Goal: Book appointment/travel/reservation

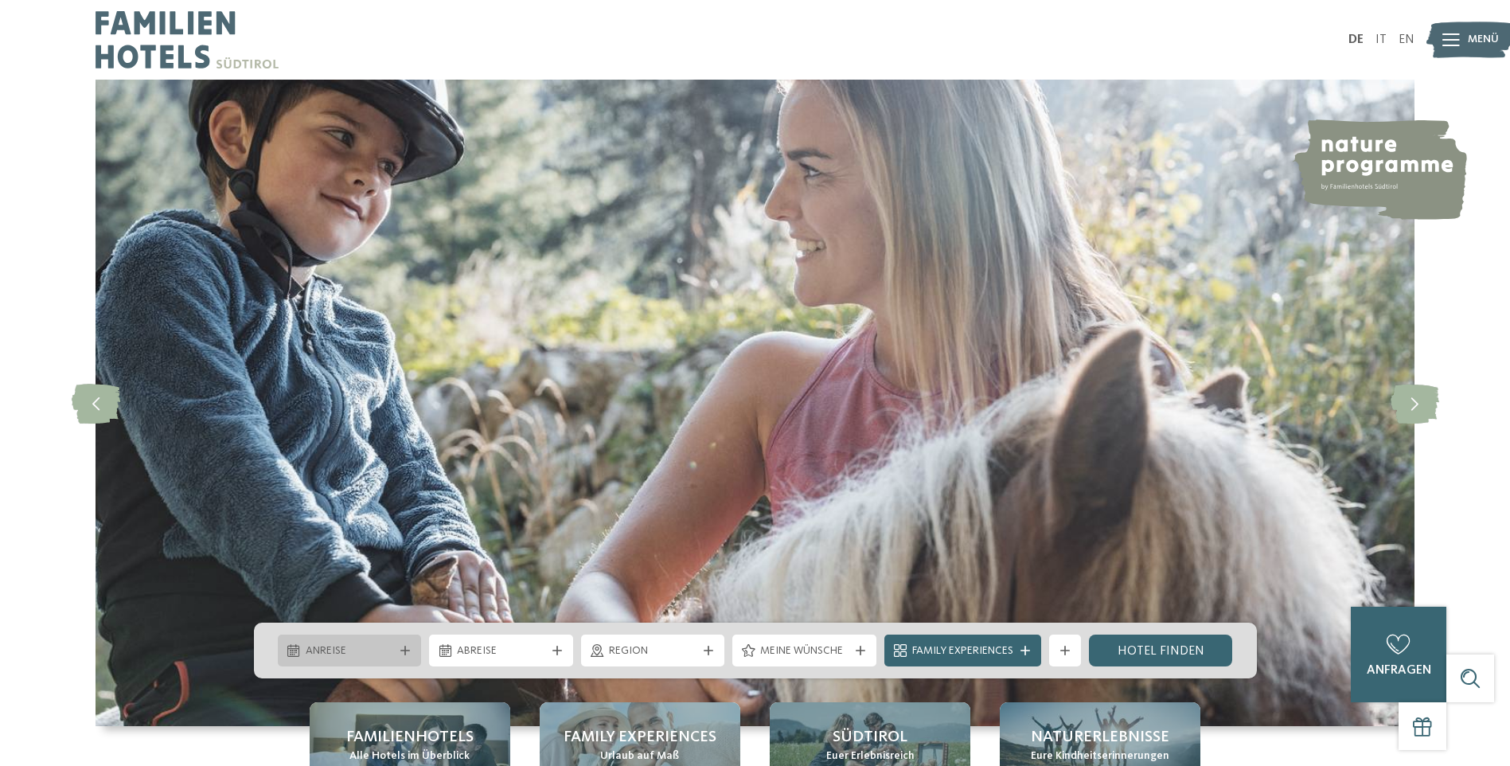
click at [368, 649] on span "Anreise" at bounding box center [350, 651] width 88 height 16
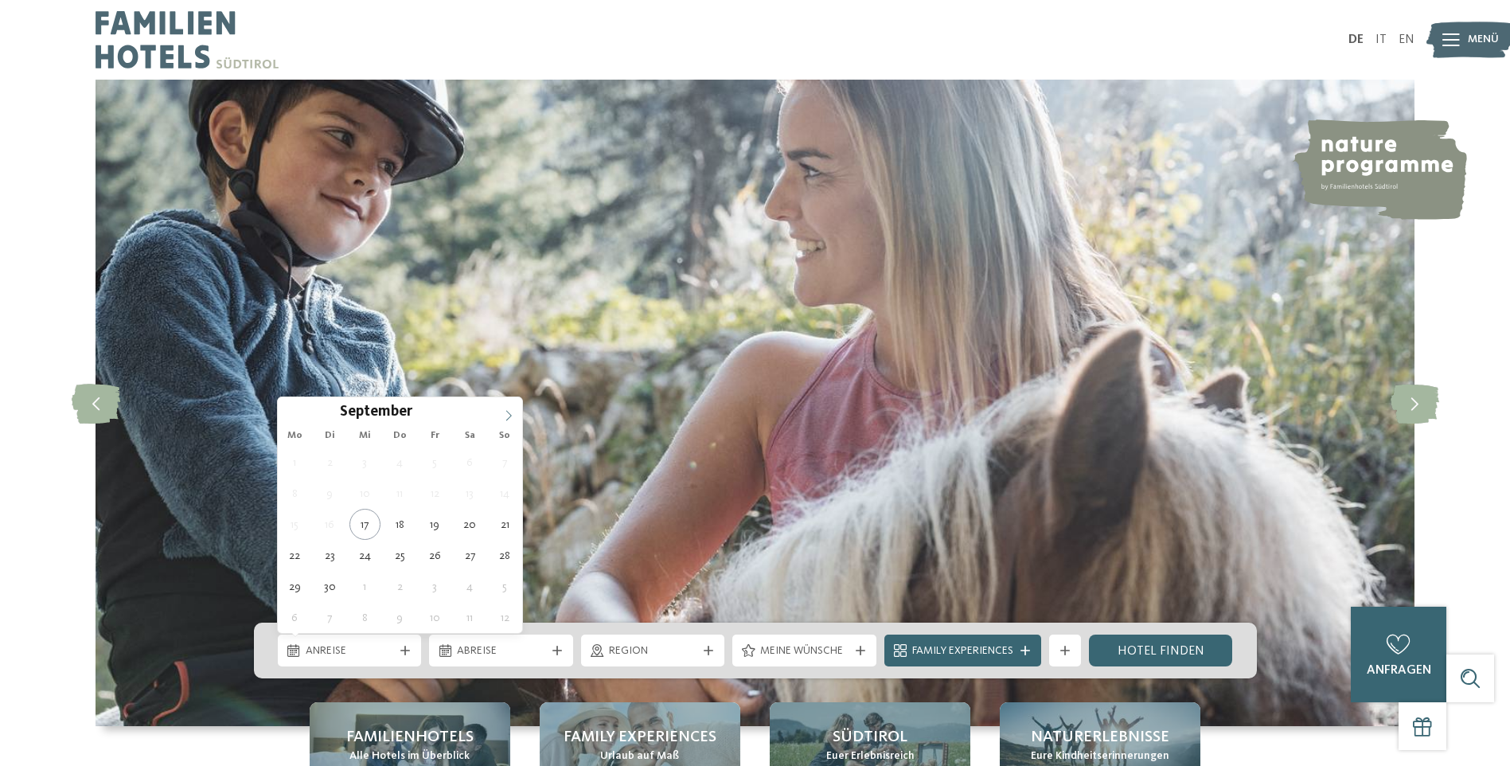
click at [505, 415] on icon at bounding box center [508, 415] width 11 height 11
type div "29.10.2025"
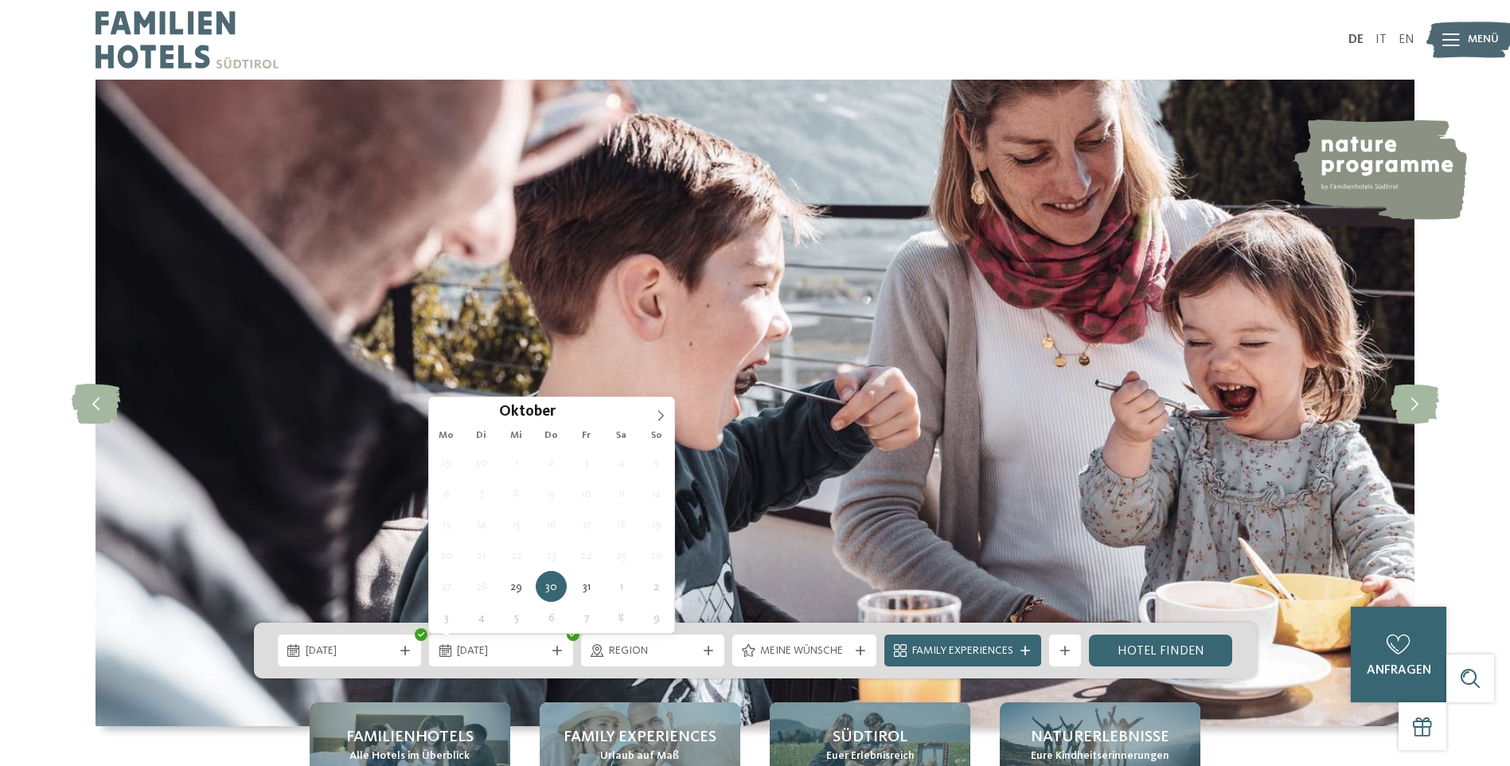
type div "30.10.2025"
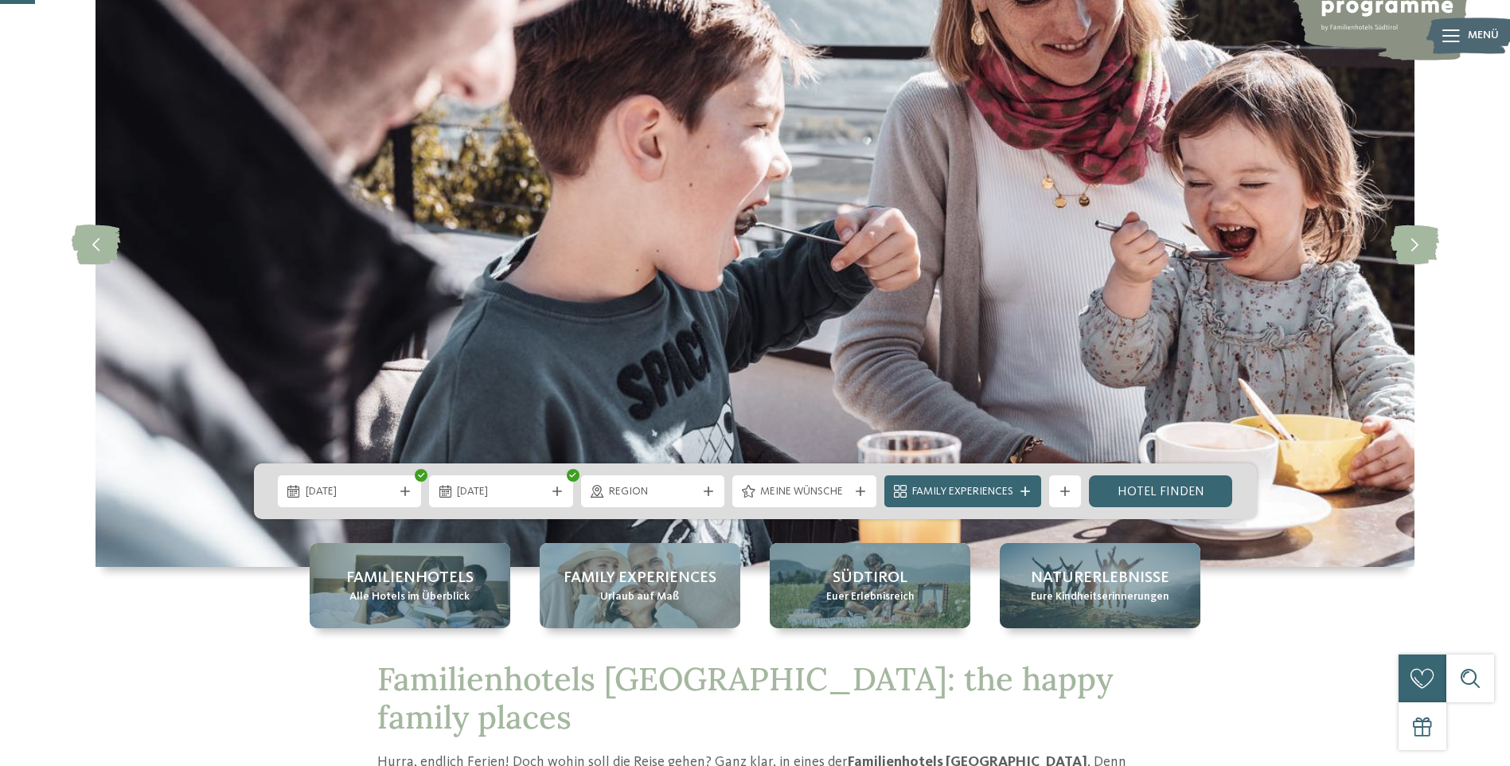
scroll to position [239, 0]
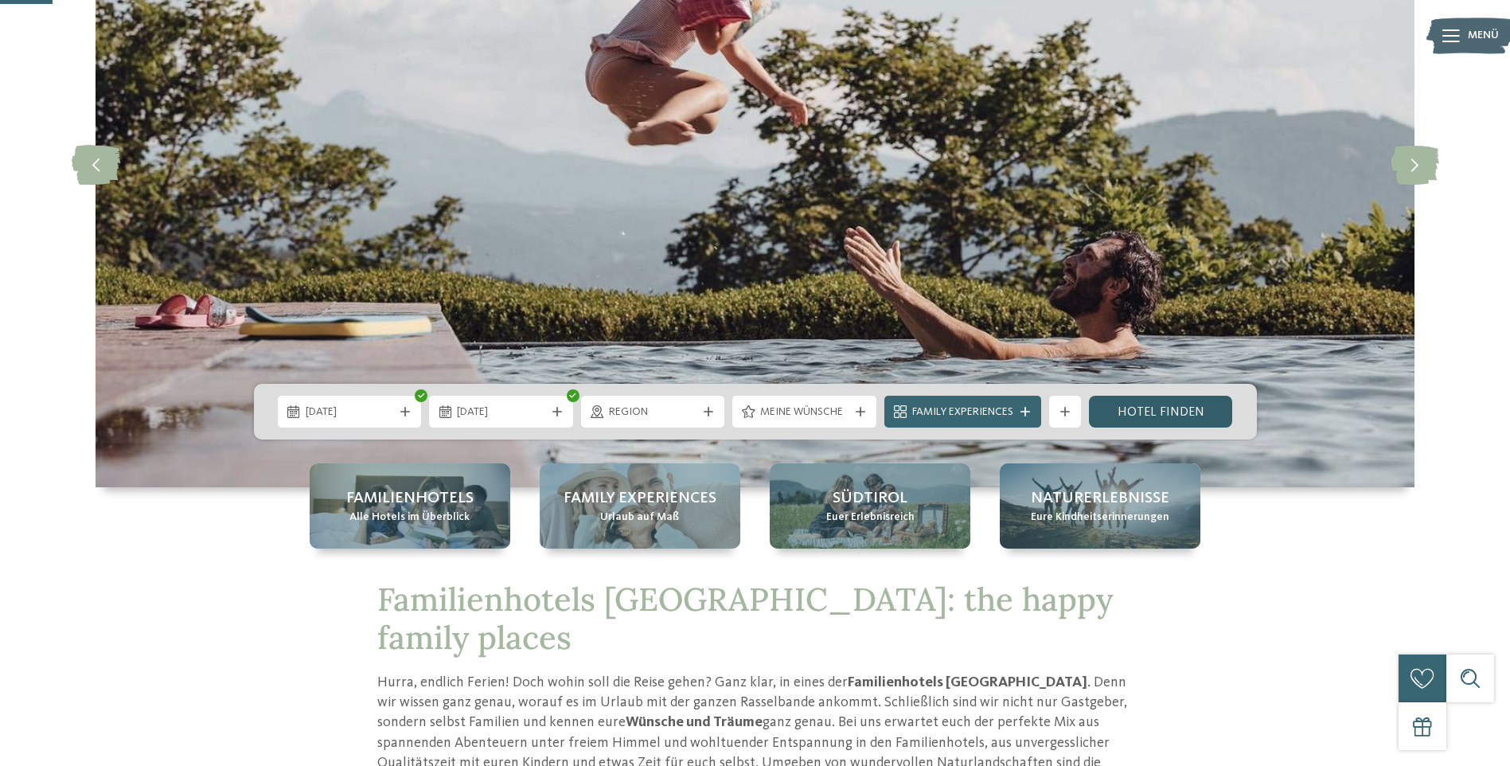
click at [1163, 413] on link "Hotel finden" at bounding box center [1161, 412] width 144 height 32
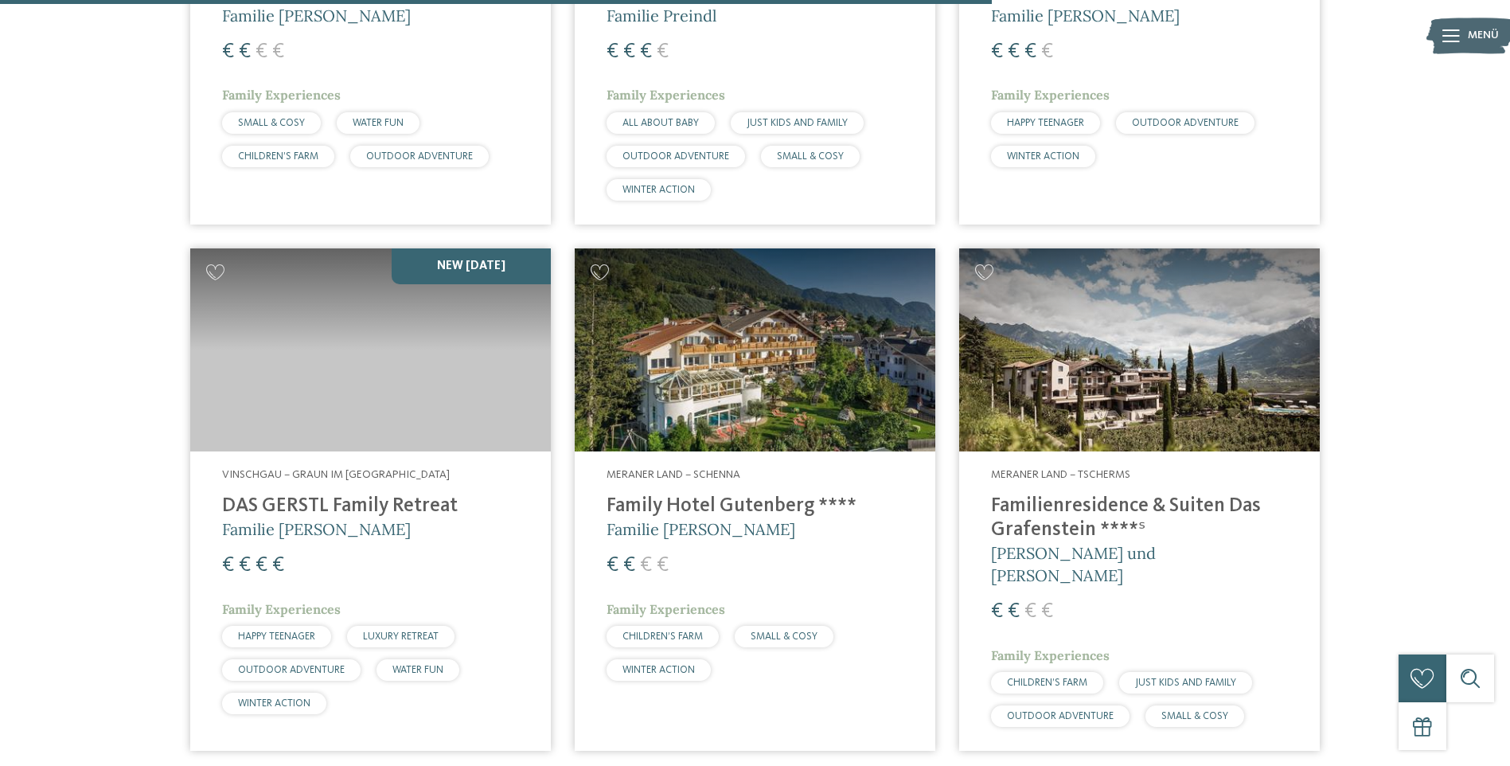
scroll to position [2591, 0]
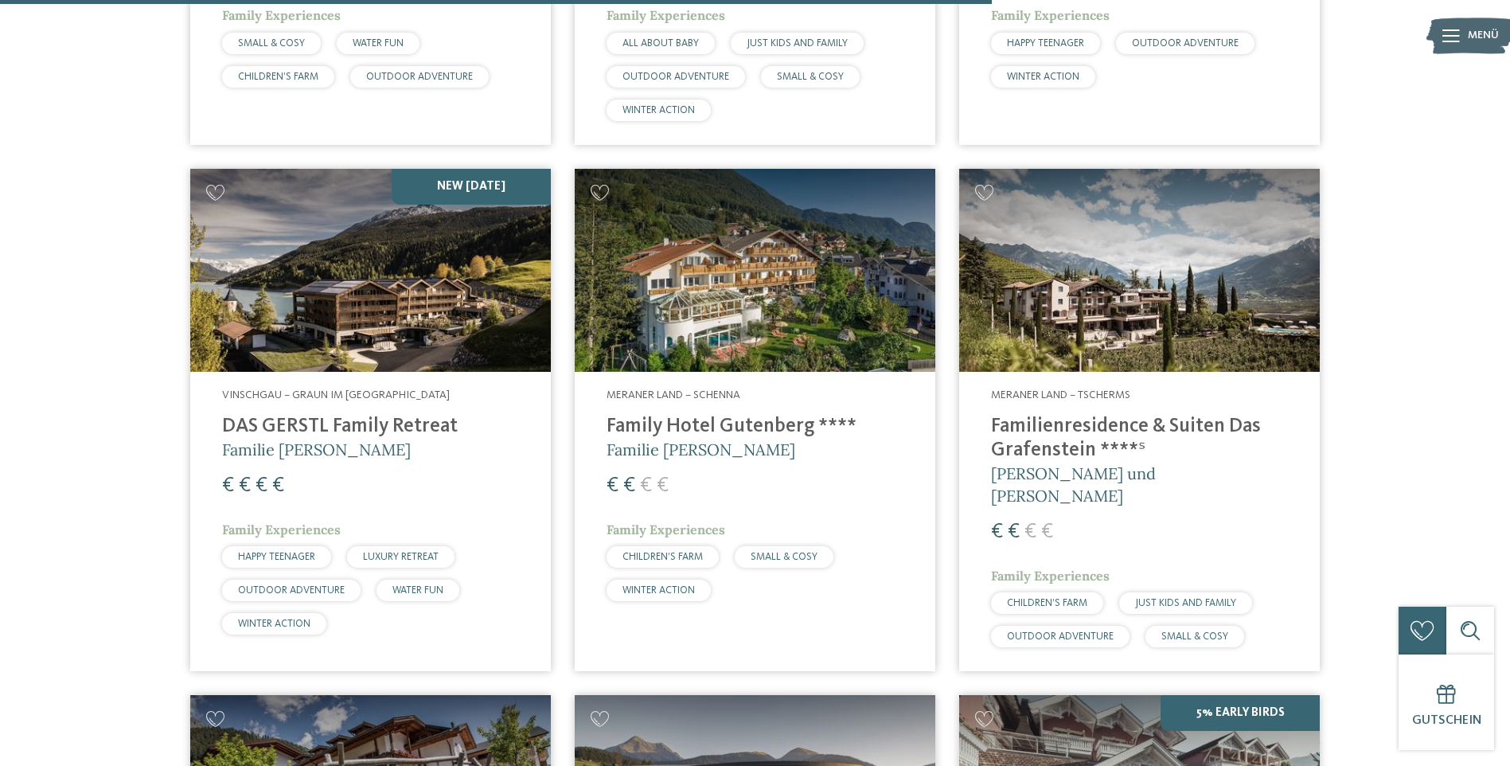
click at [421, 304] on img at bounding box center [370, 270] width 361 height 203
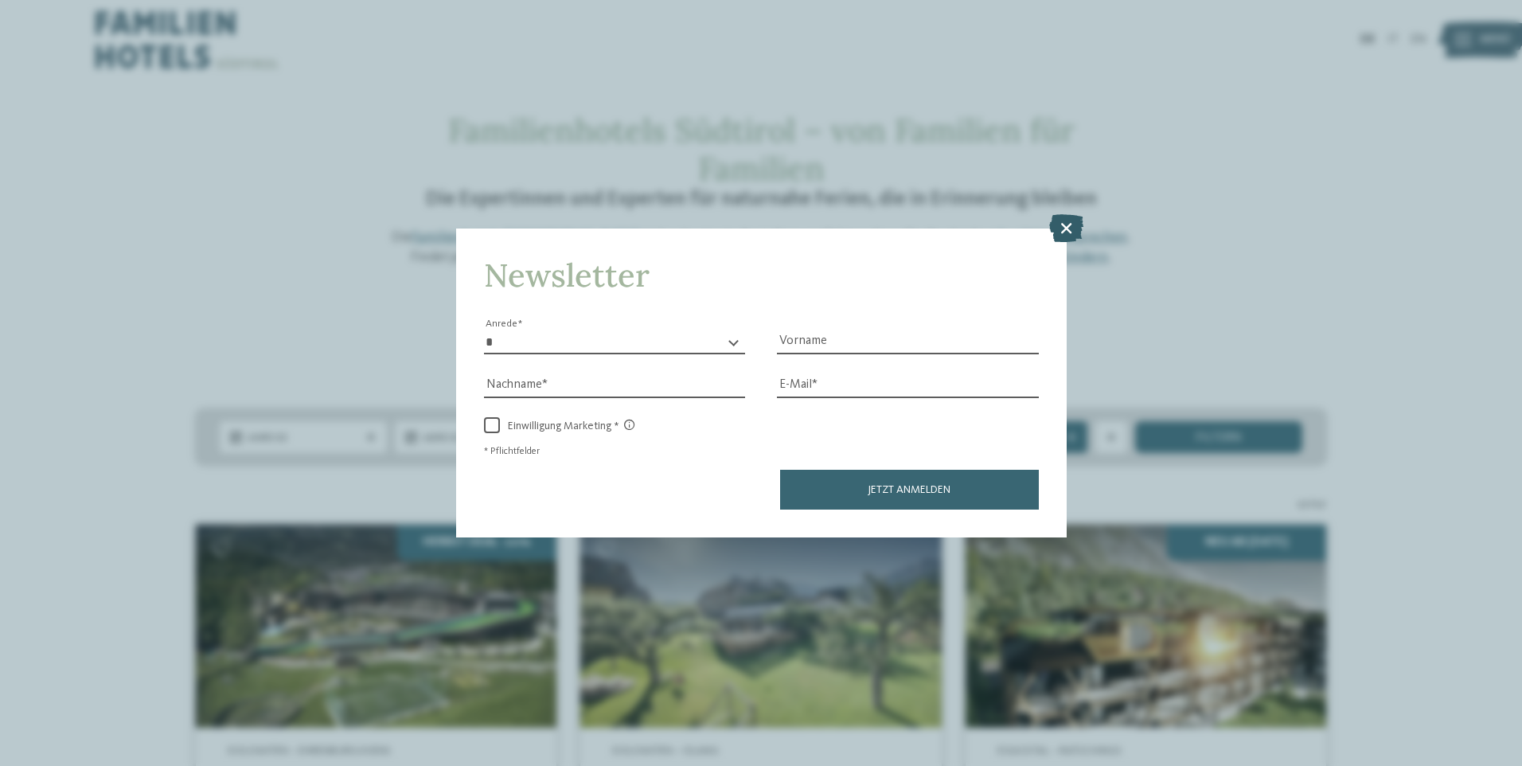
click at [1070, 224] on icon at bounding box center [1066, 227] width 34 height 28
